Goal: Check status: Check status

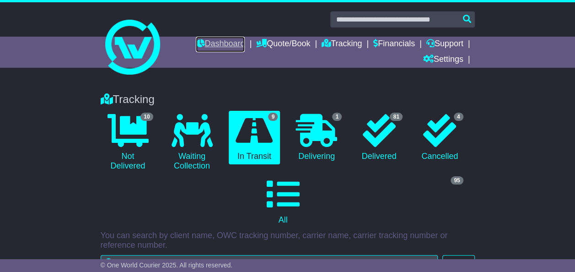
drag, startPoint x: 0, startPoint y: 0, endPoint x: 220, endPoint y: 46, distance: 224.4
click at [220, 46] on link "Dashboard" at bounding box center [220, 45] width 49 height 16
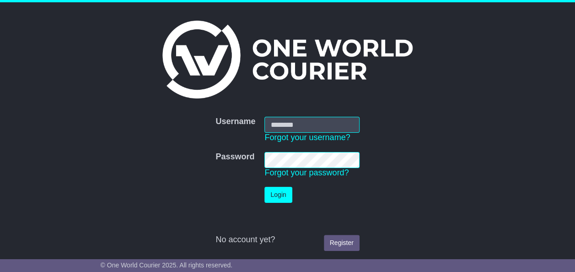
type input "**********"
click at [277, 198] on button "Login" at bounding box center [278, 195] width 27 height 16
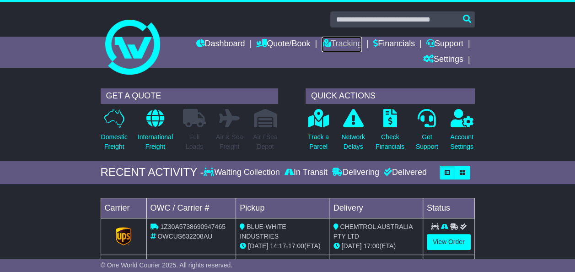
click at [343, 45] on link "Tracking" at bounding box center [342, 45] width 40 height 16
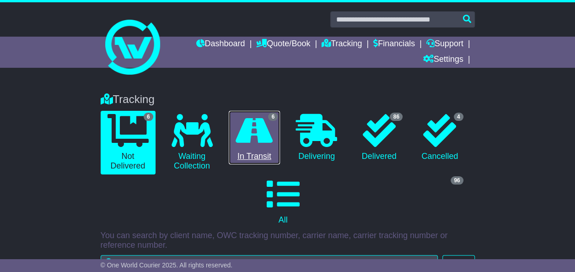
click at [261, 133] on icon at bounding box center [254, 130] width 37 height 33
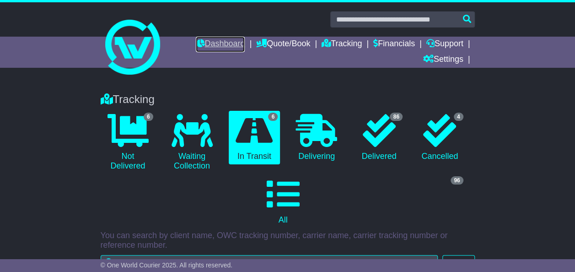
click at [215, 47] on link "Dashboard" at bounding box center [220, 45] width 49 height 16
